Goal: Transaction & Acquisition: Download file/media

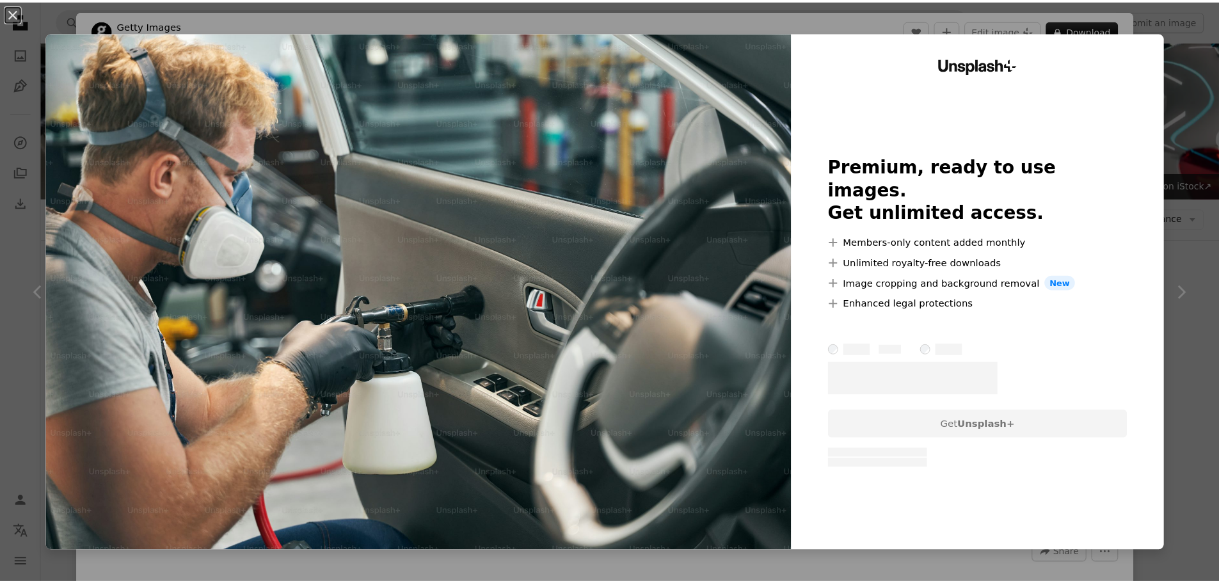
scroll to position [6115, 0]
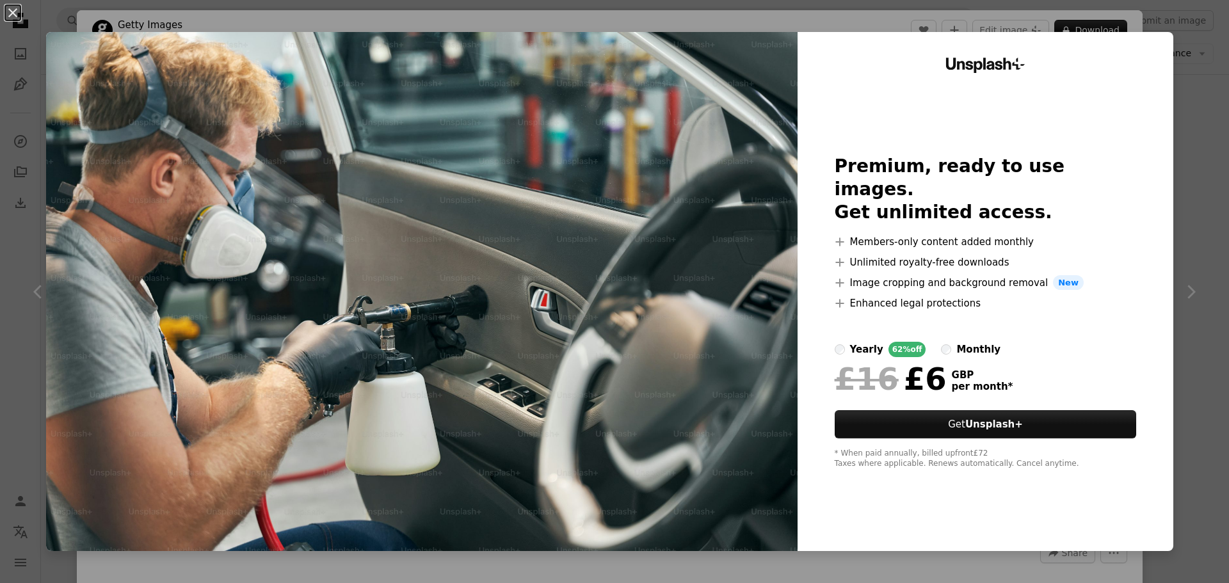
click at [1164, 65] on div "An X shape Unsplash+ Premium, ready to use images. Get unlimited access. A plus…" at bounding box center [614, 291] width 1229 height 583
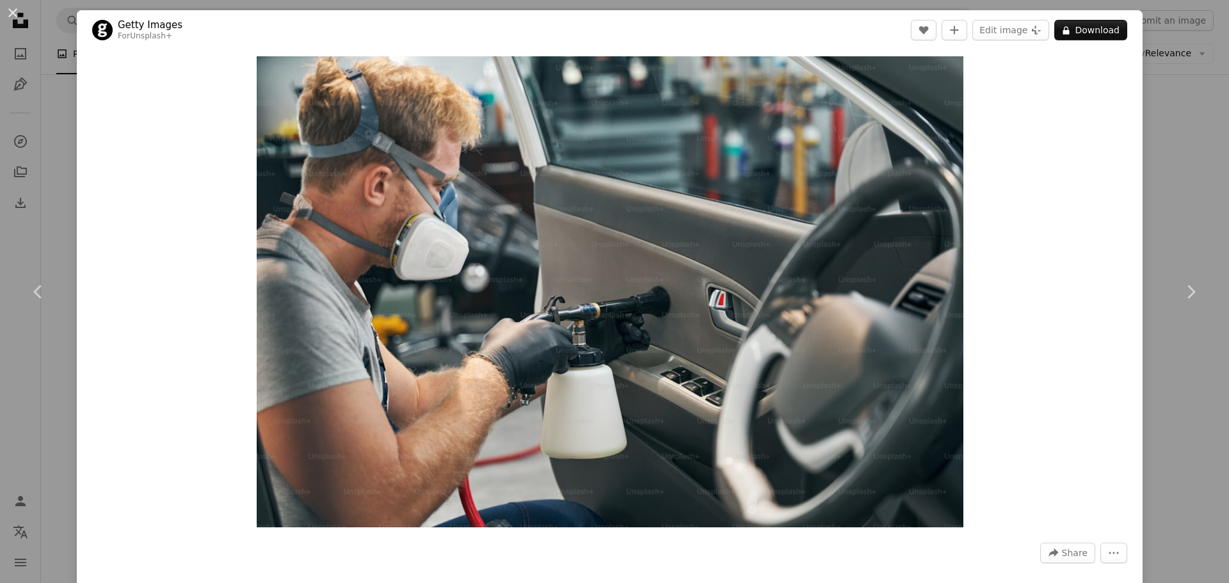
click at [1174, 72] on div "An X shape Chevron left Chevron right Getty Images For Unsplash+ A heart A plus…" at bounding box center [614, 291] width 1229 height 583
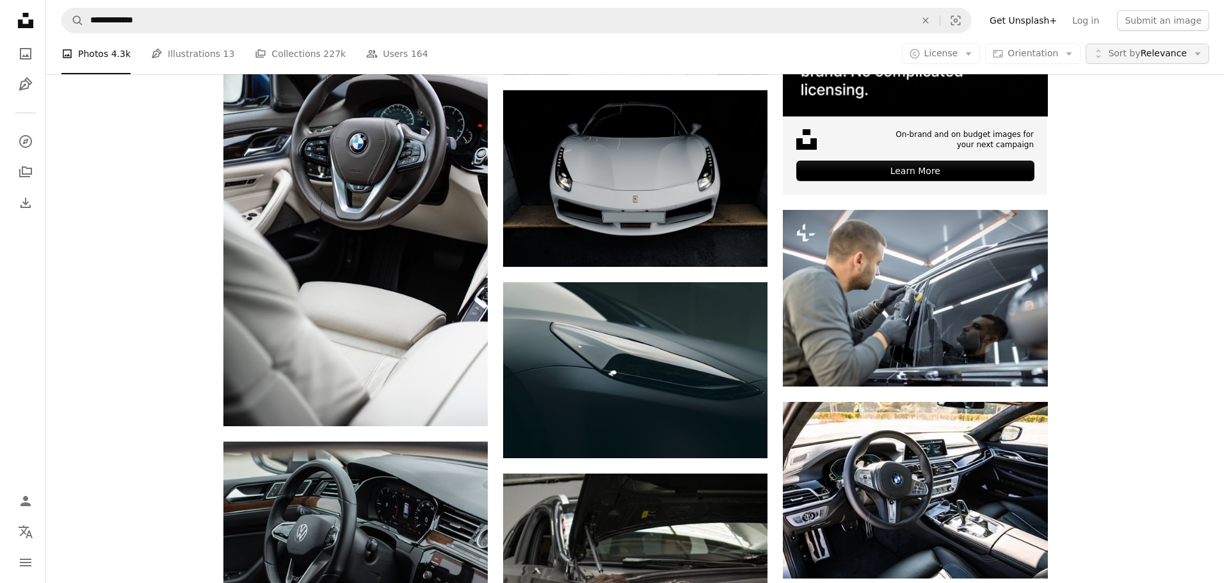
scroll to position [6115, 0]
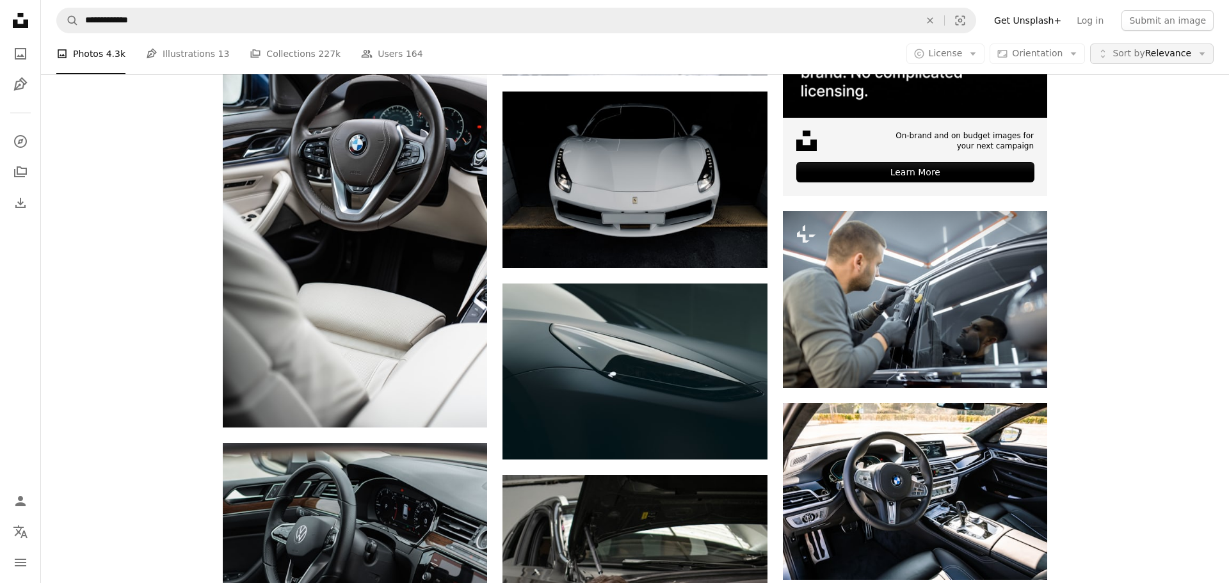
click at [1127, 58] on span "Sort by" at bounding box center [1129, 53] width 32 height 10
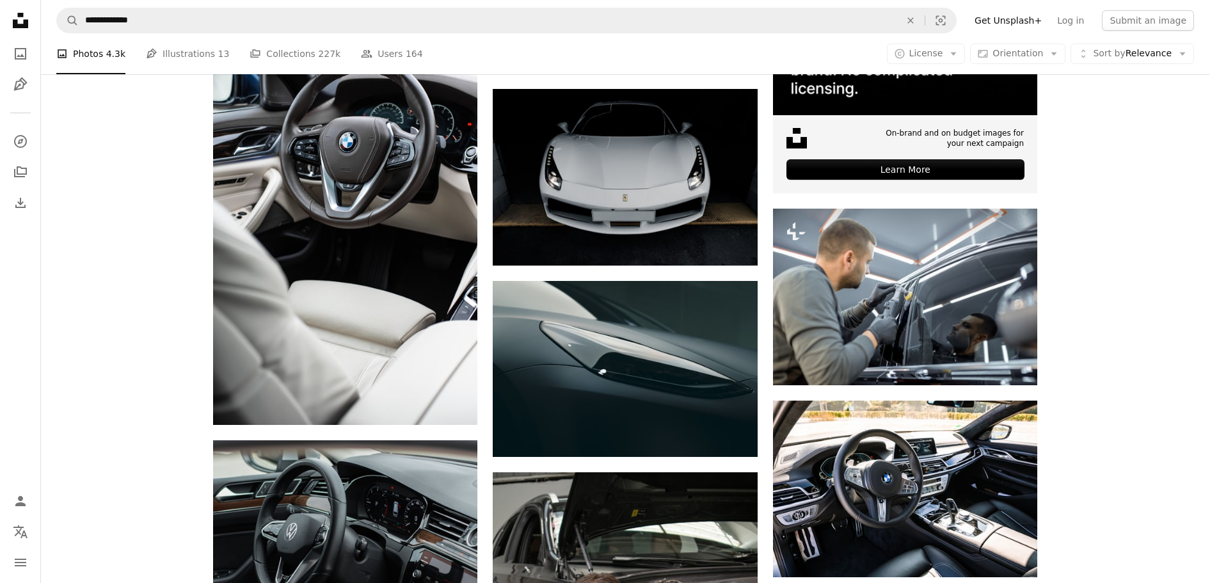
click at [166, 106] on body "**********" at bounding box center [605, 291] width 1210 height 583
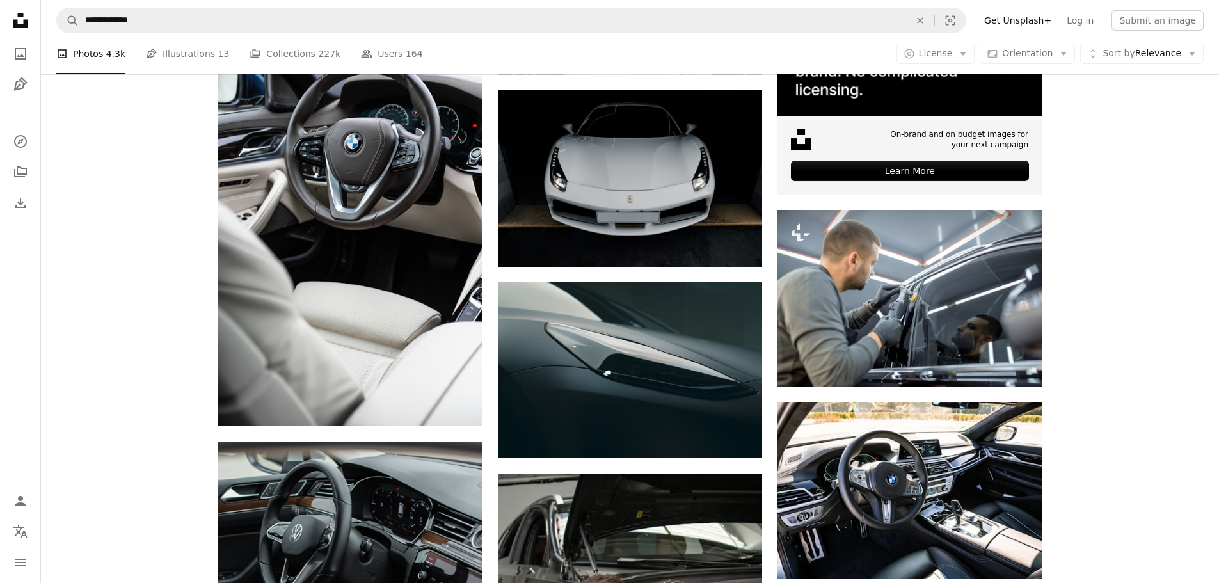
scroll to position [6563, 0]
click at [930, 65] on div "A photo Photos 4.3k Pen Tool Illustrations 13 A stack of folders Collections 22…" at bounding box center [630, 53] width 1148 height 41
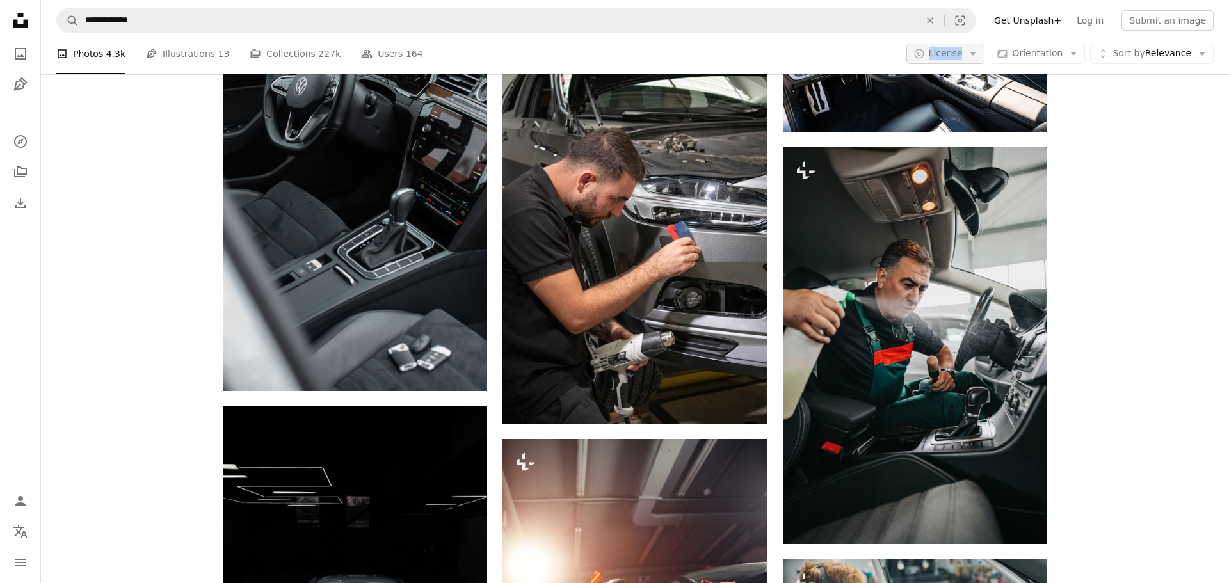
click at [938, 56] on span "License" at bounding box center [946, 53] width 34 height 10
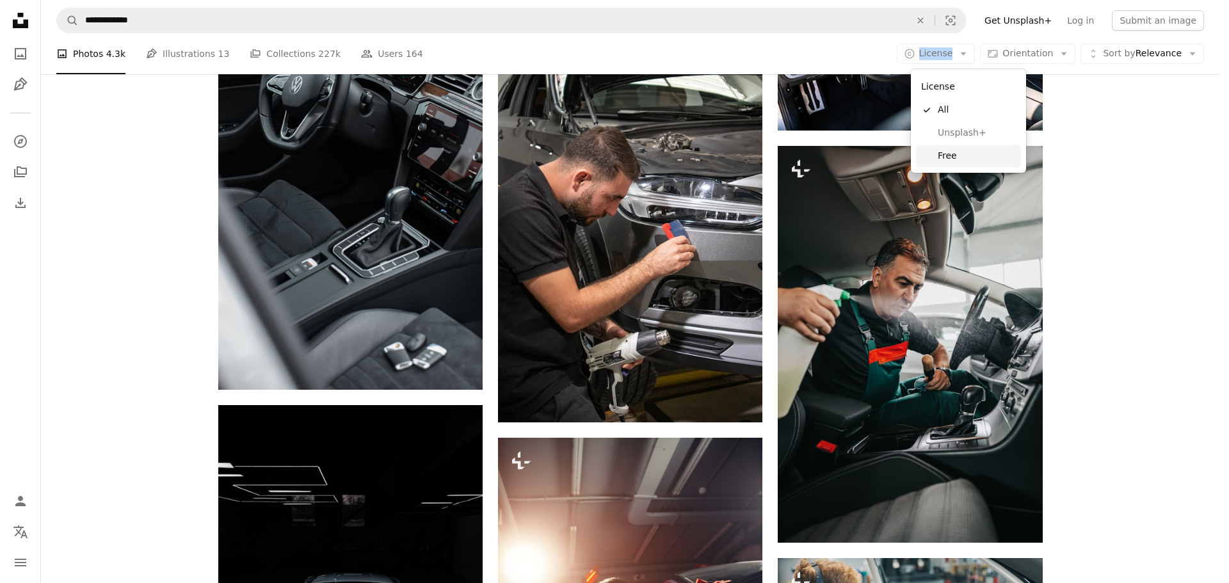
click at [949, 154] on span "Free" at bounding box center [977, 156] width 78 height 13
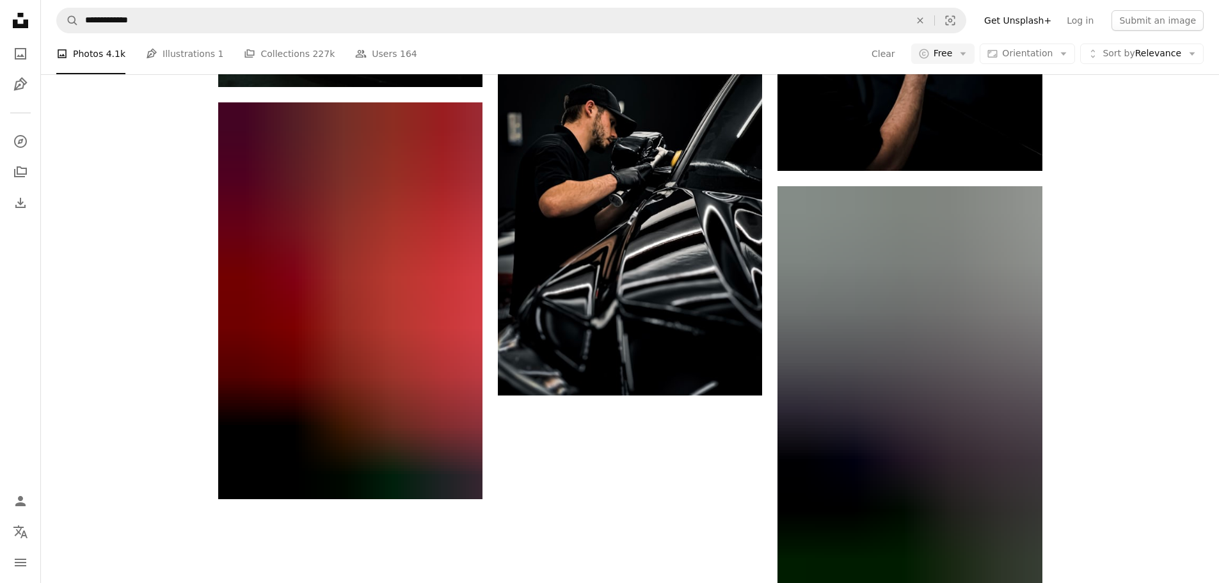
scroll to position [704, 0]
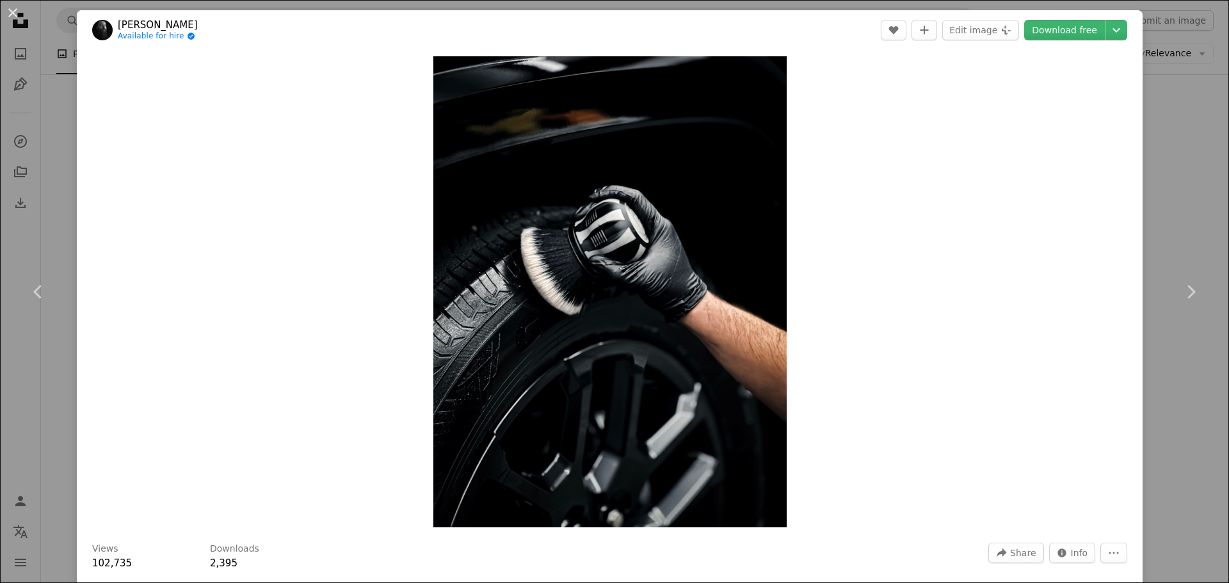
click at [39, 202] on div "An X shape Chevron left Chevron right [PERSON_NAME] Available for hire A checkm…" at bounding box center [614, 291] width 1229 height 583
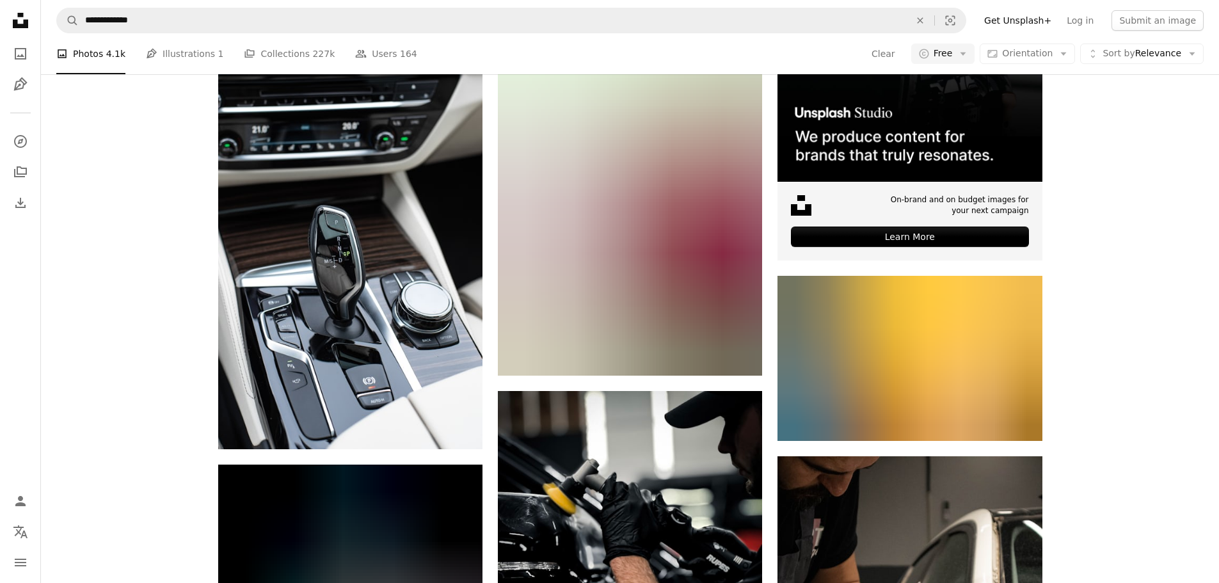
scroll to position [10306, 0]
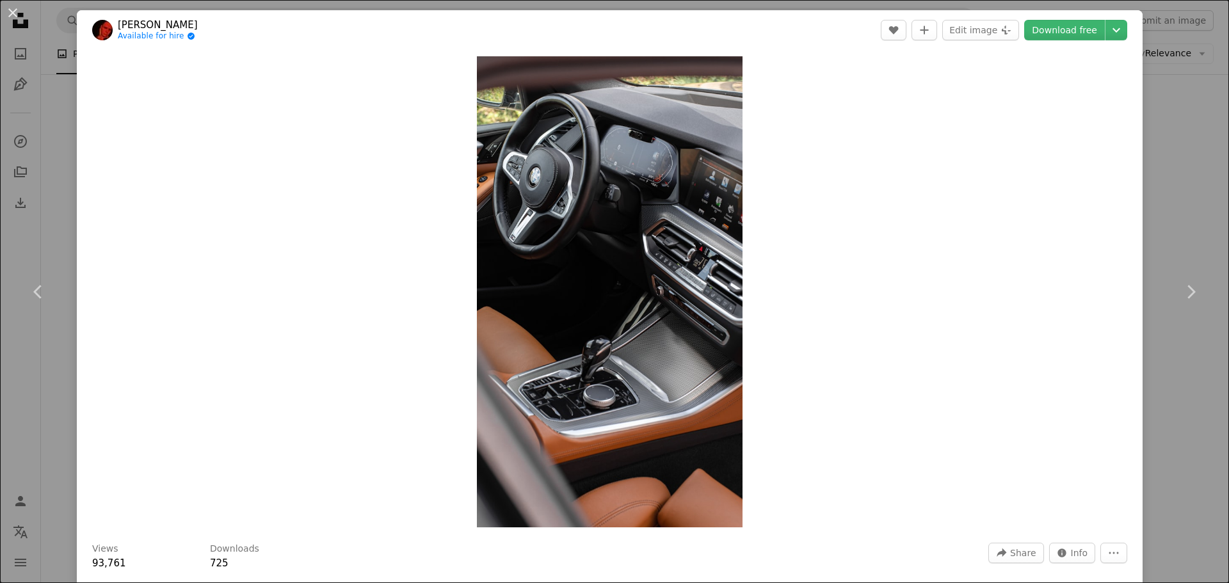
click at [61, 216] on div "An X shape Chevron left Chevron right [PERSON_NAME] Available for hire A checkm…" at bounding box center [614, 291] width 1229 height 583
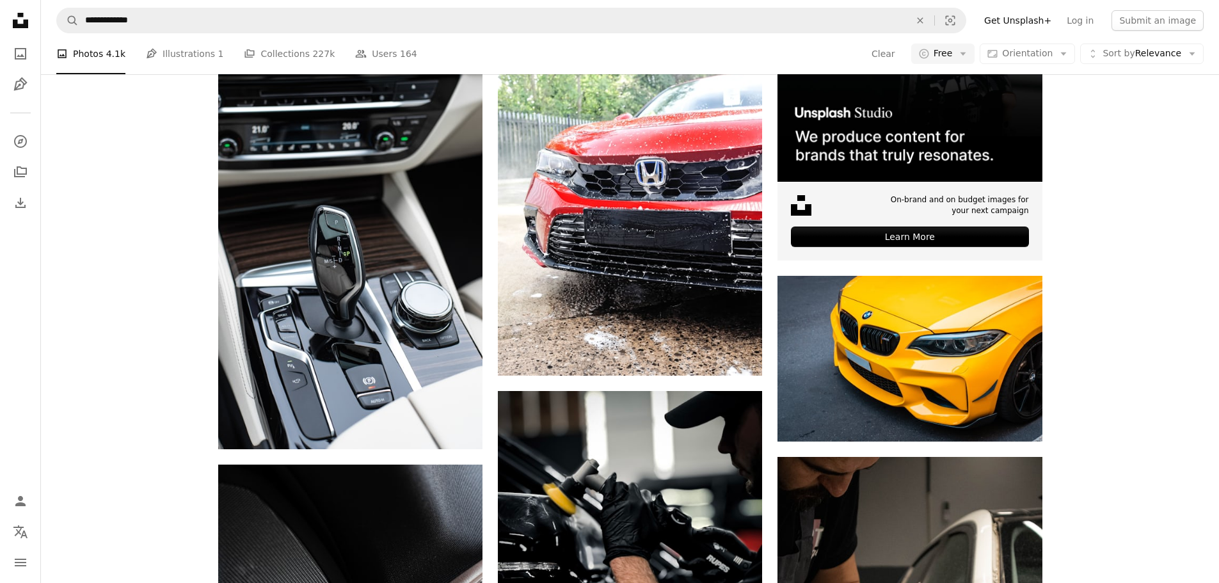
scroll to position [10306, 0]
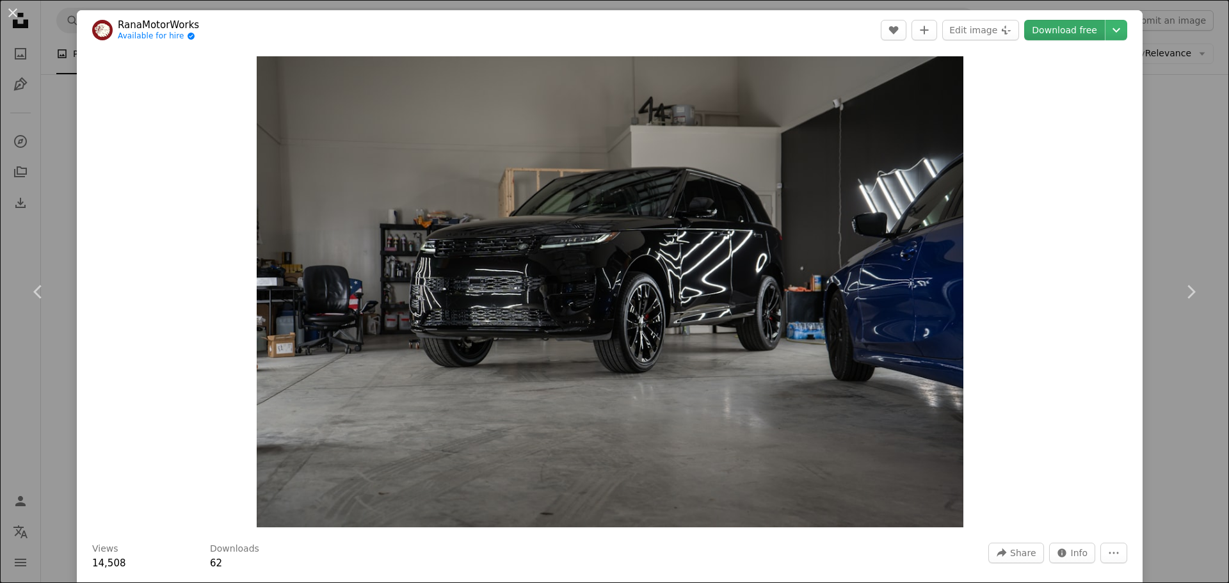
click at [1054, 38] on link "Download free" at bounding box center [1064, 30] width 81 height 20
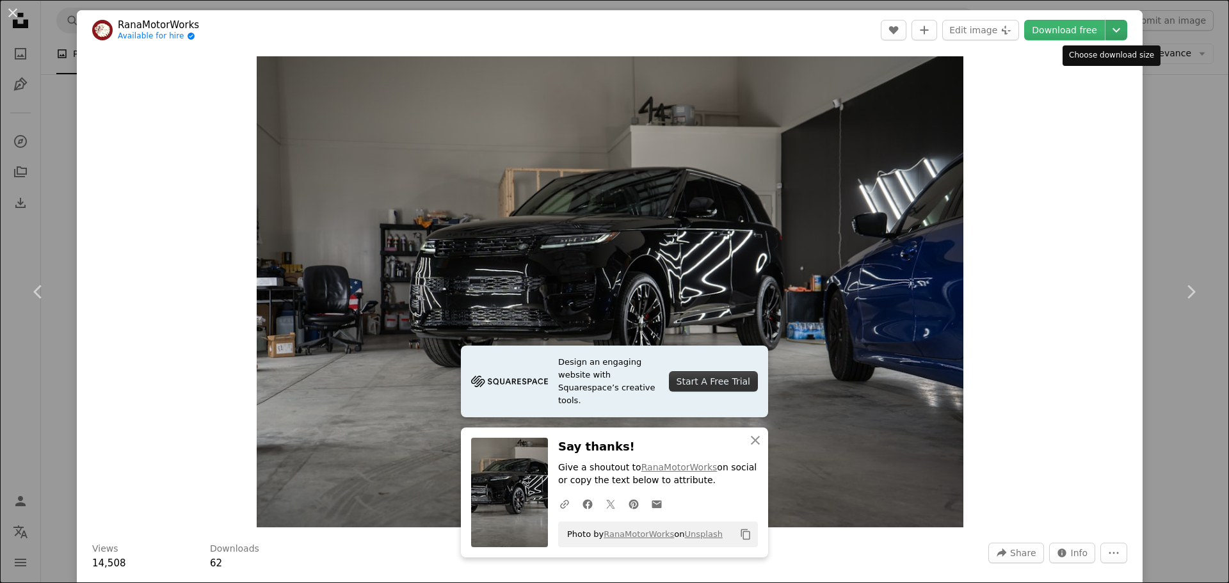
click at [1106, 32] on icon "Chevron down" at bounding box center [1116, 29] width 20 height 15
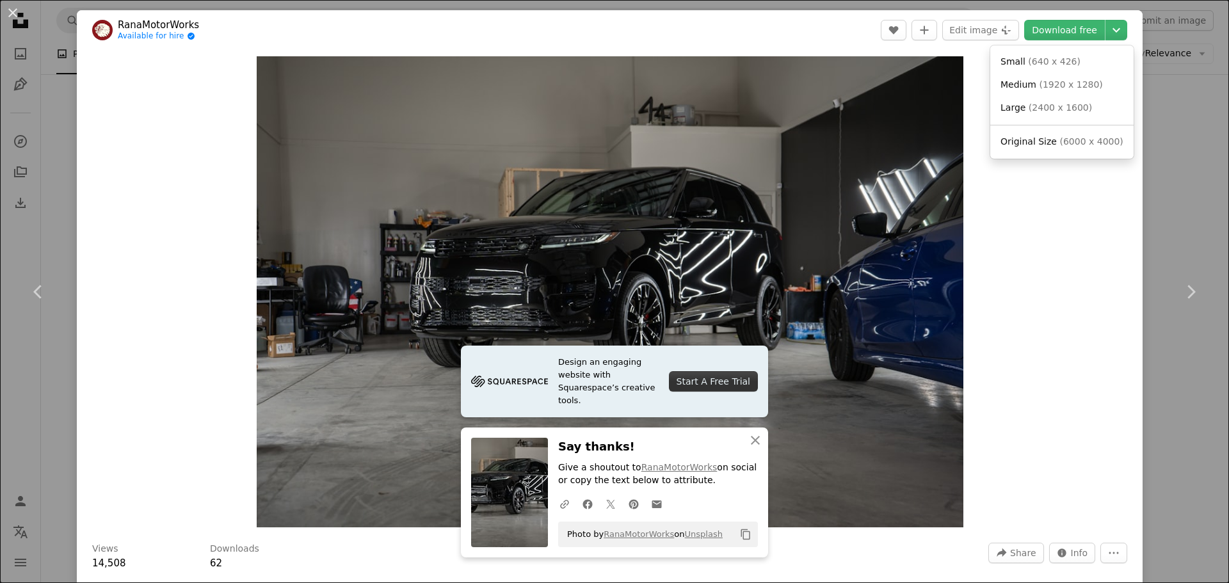
click at [49, 116] on dialog "An X shape Chevron left Chevron right Design an engaging website with Squarespa…" at bounding box center [614, 291] width 1229 height 583
click at [66, 131] on div "An X shape Chevron left Chevron right Design an engaging website with Squarespa…" at bounding box center [614, 291] width 1229 height 583
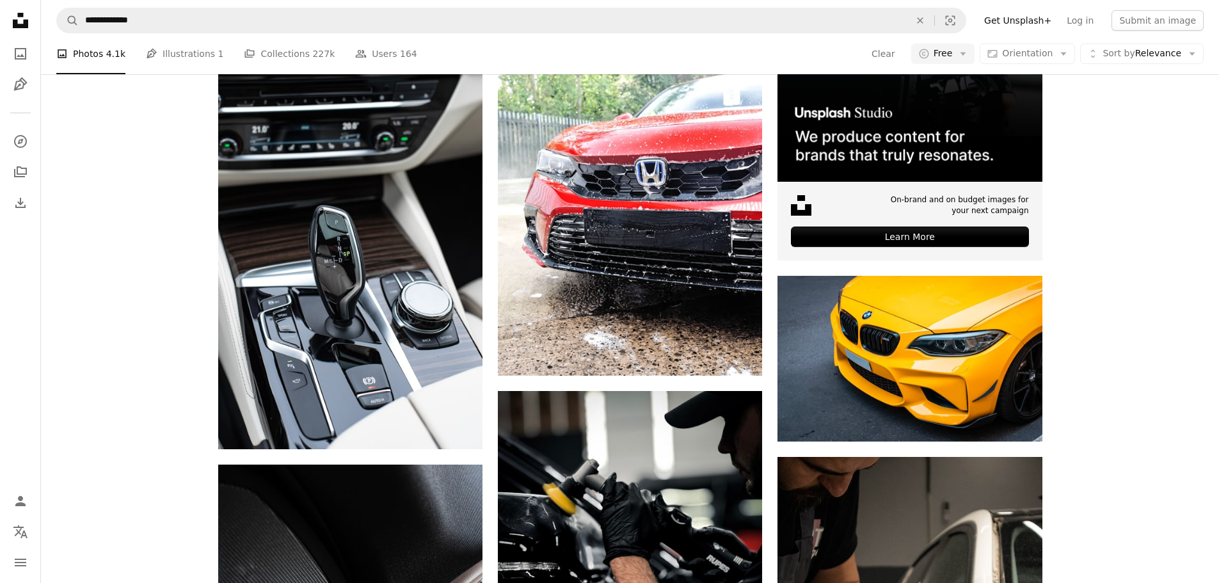
scroll to position [1728, 0]
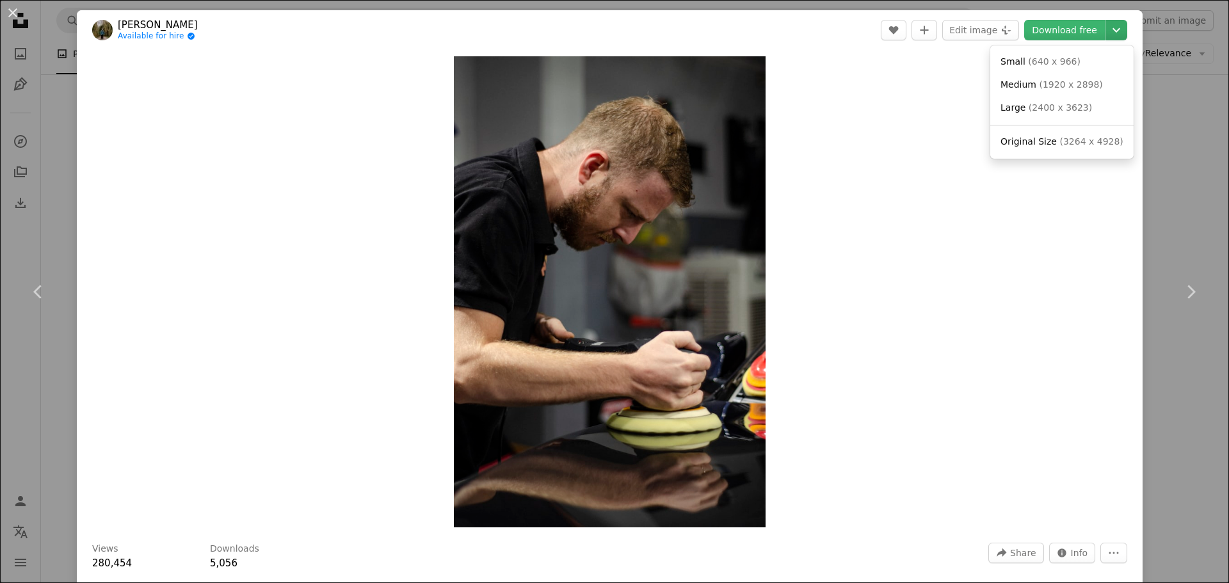
click at [1106, 23] on icon "Chevron down" at bounding box center [1116, 29] width 20 height 15
click at [1065, 86] on span "( 1920 x 2898 )" at bounding box center [1070, 84] width 63 height 10
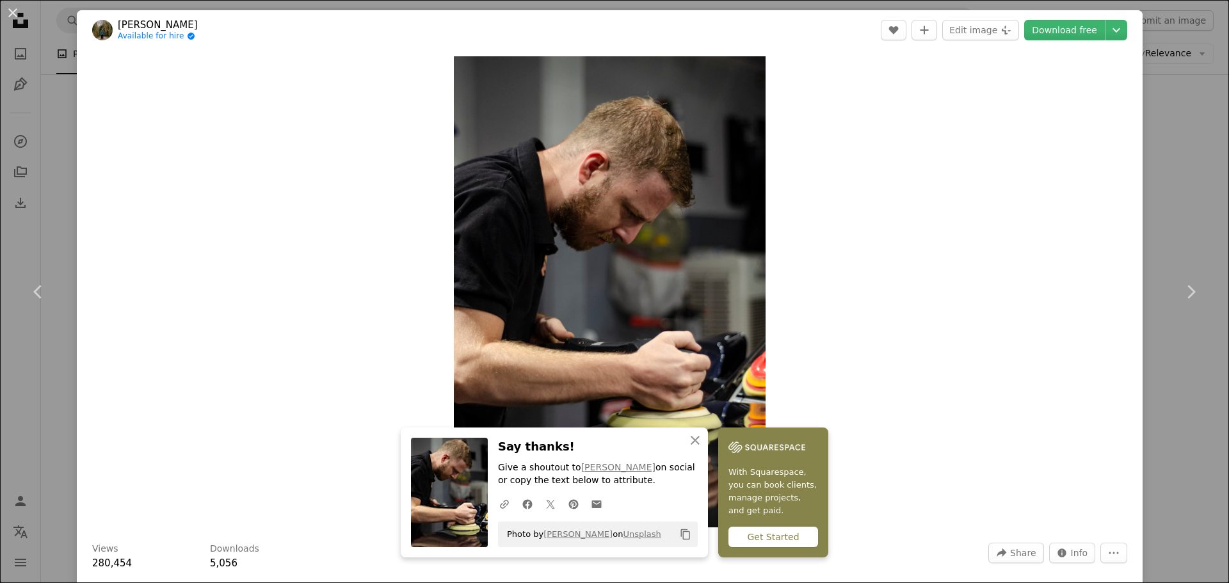
click at [64, 182] on div "An X shape Chevron left Chevron right An X shape Close Say thanks! Give a shout…" at bounding box center [614, 291] width 1229 height 583
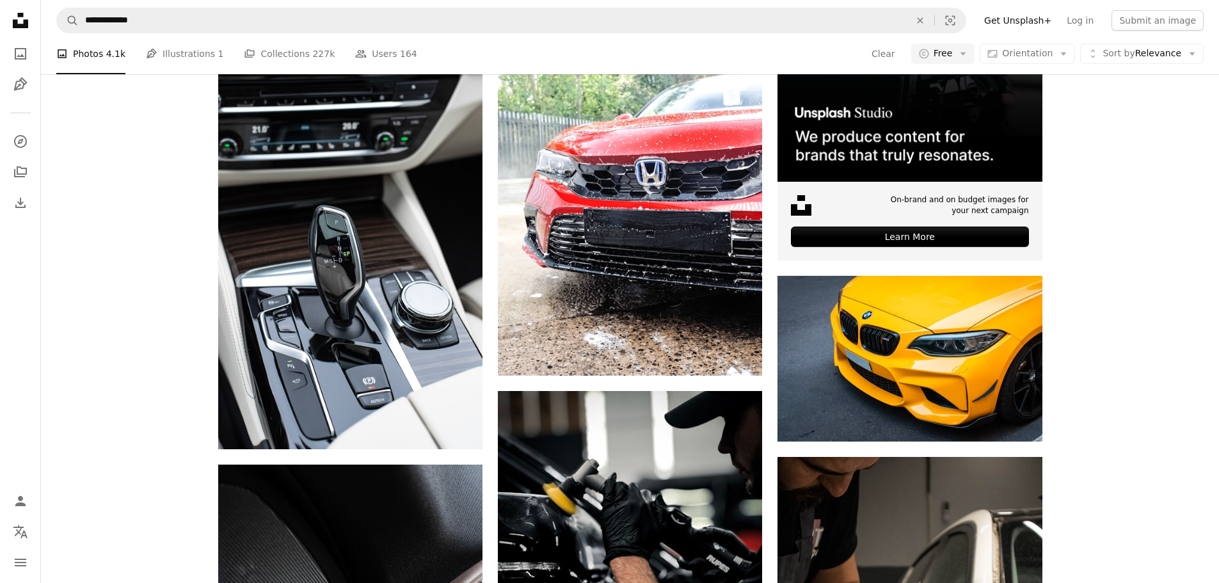
scroll to position [768, 0]
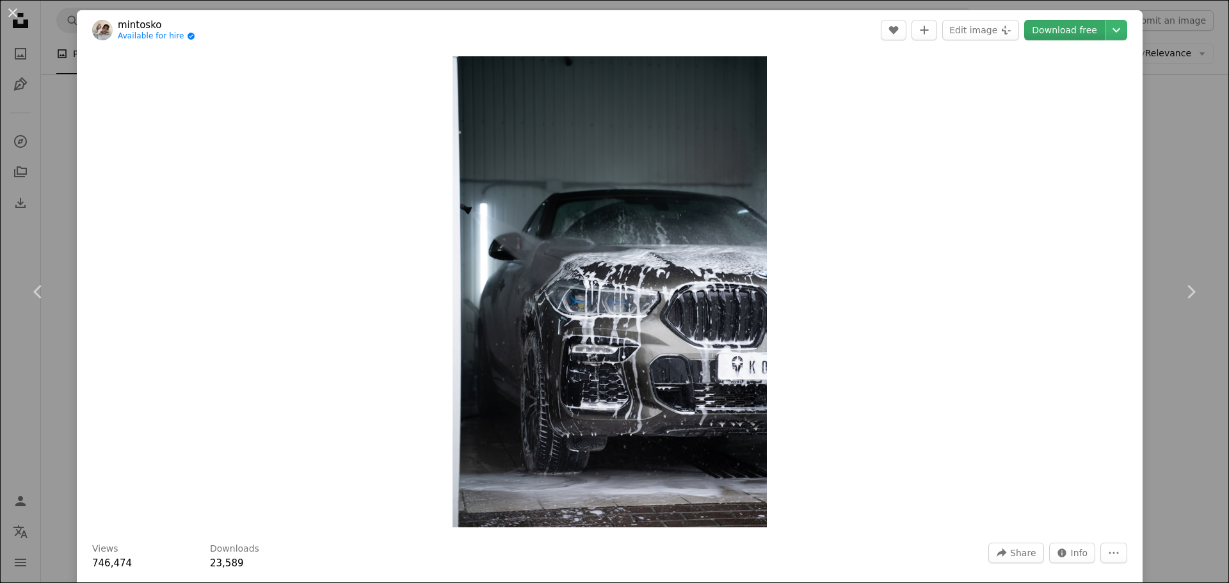
click at [1039, 32] on link "Download free" at bounding box center [1064, 30] width 81 height 20
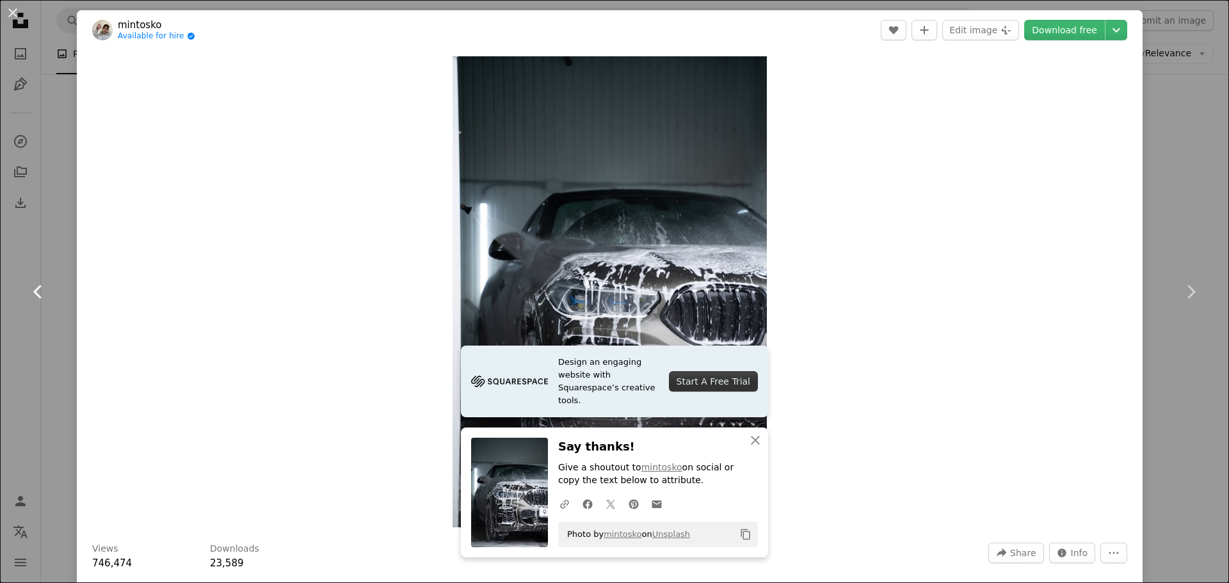
click at [63, 248] on link "Chevron left" at bounding box center [38, 291] width 77 height 123
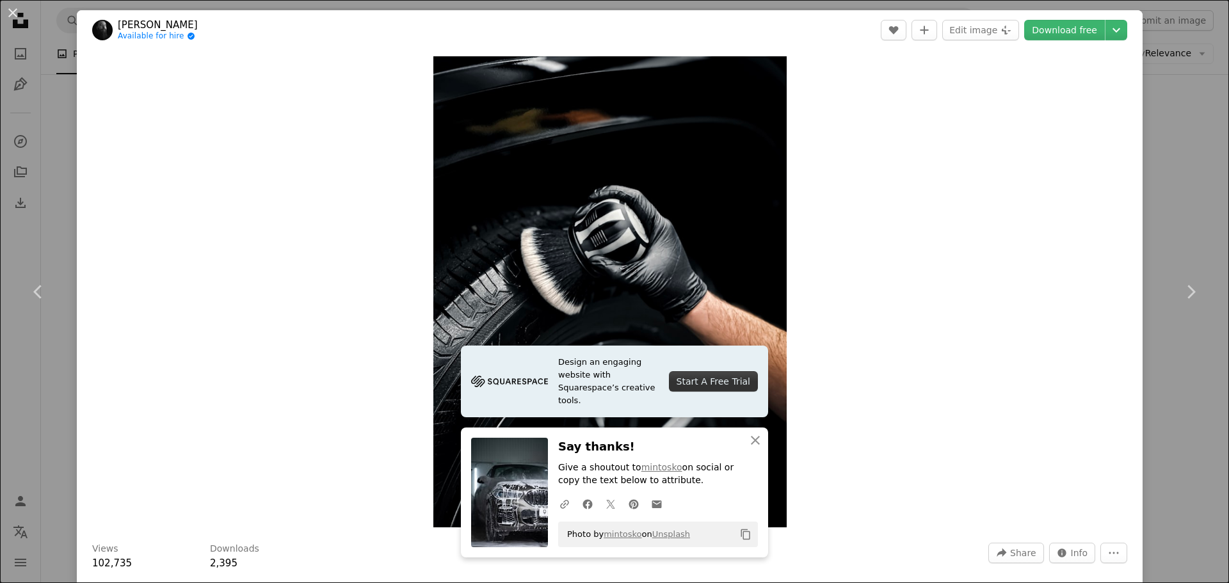
click at [1161, 152] on div "An X shape Chevron left Chevron right Design an engaging website with Squarespa…" at bounding box center [614, 291] width 1229 height 583
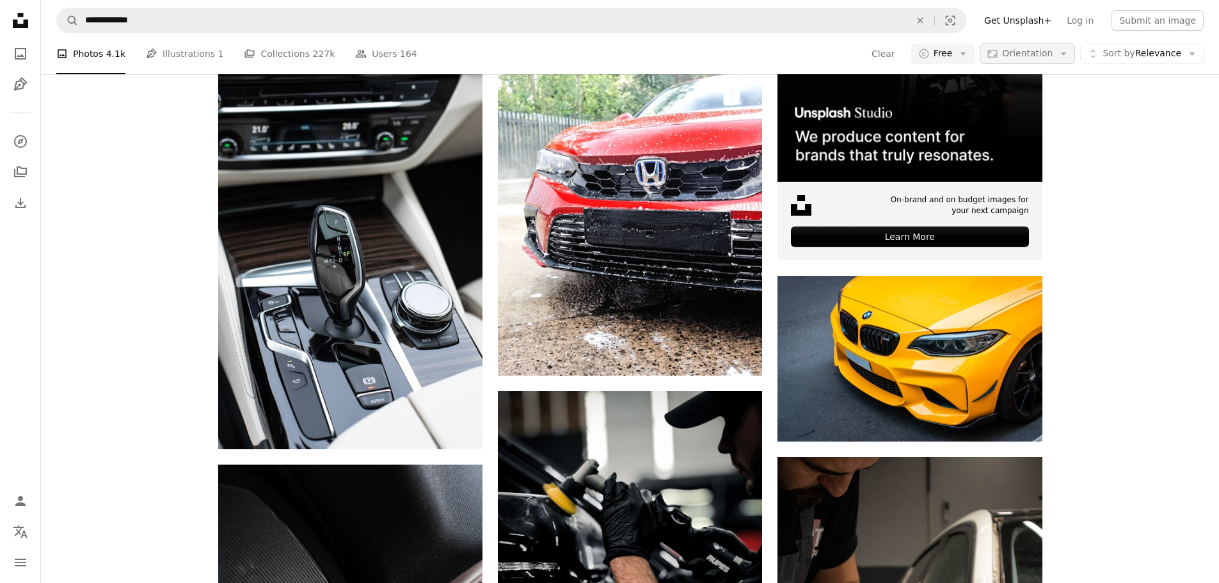
scroll to position [12802, 0]
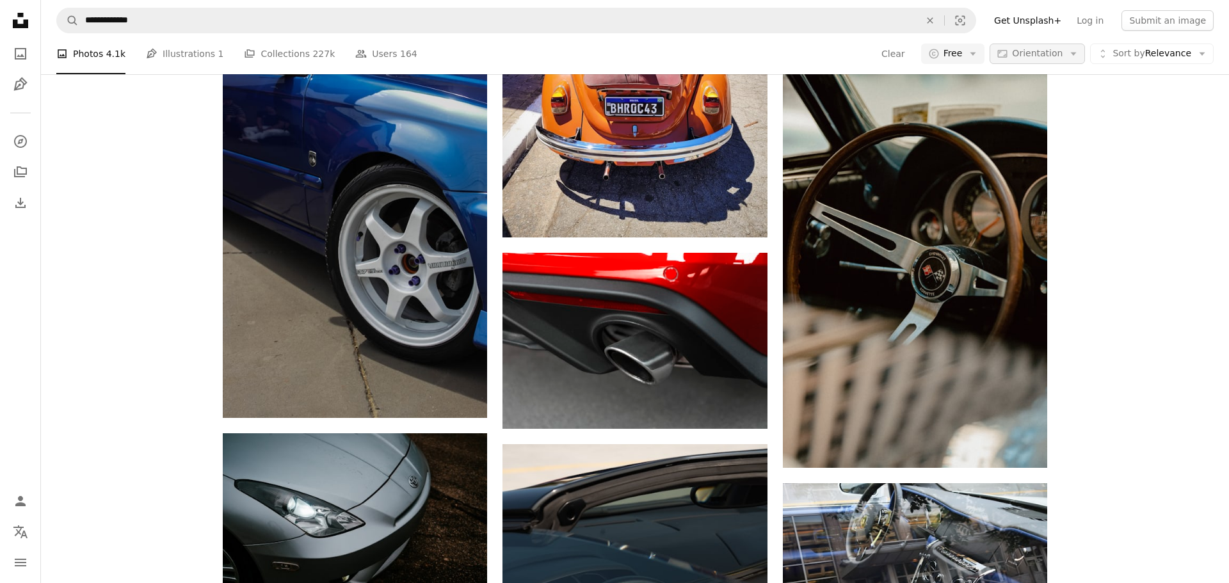
click at [1054, 58] on span "Orientation" at bounding box center [1037, 53] width 51 height 10
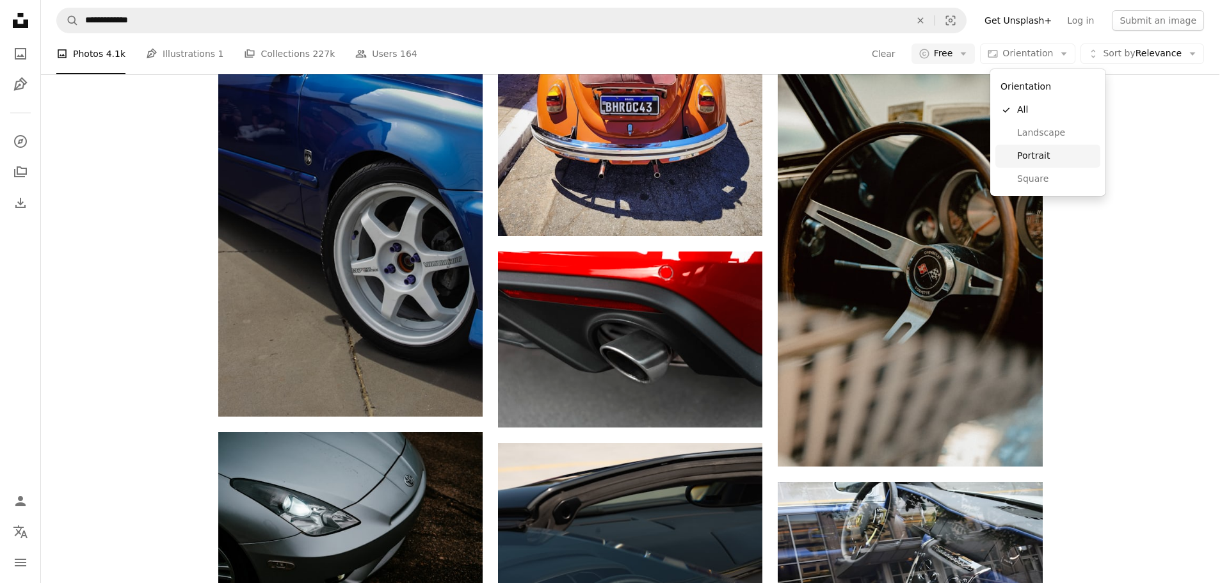
click at [1046, 152] on span "Portrait" at bounding box center [1056, 156] width 78 height 13
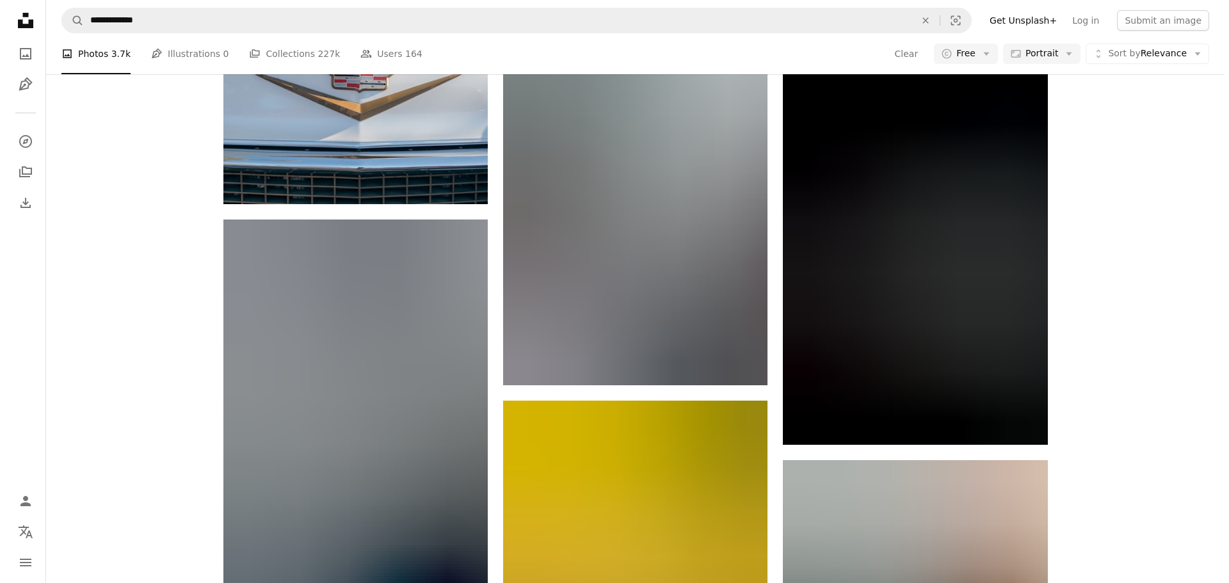
scroll to position [14979, 0]
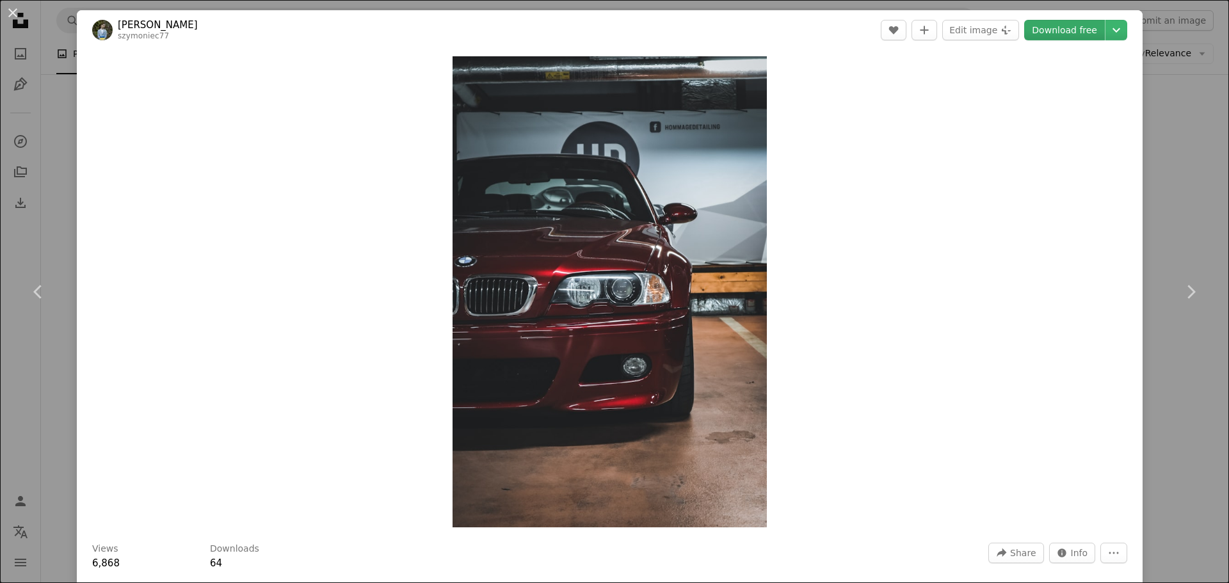
click at [1069, 37] on link "Download free" at bounding box center [1064, 30] width 81 height 20
